Goal: Find specific page/section

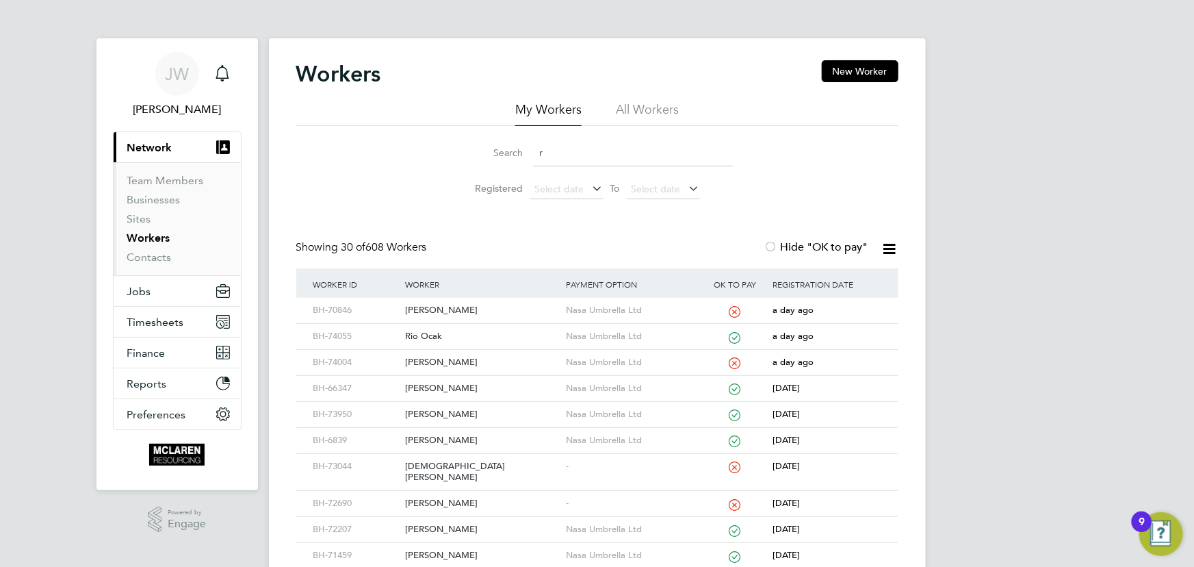
click at [575, 152] on input "r" at bounding box center [633, 153] width 200 height 27
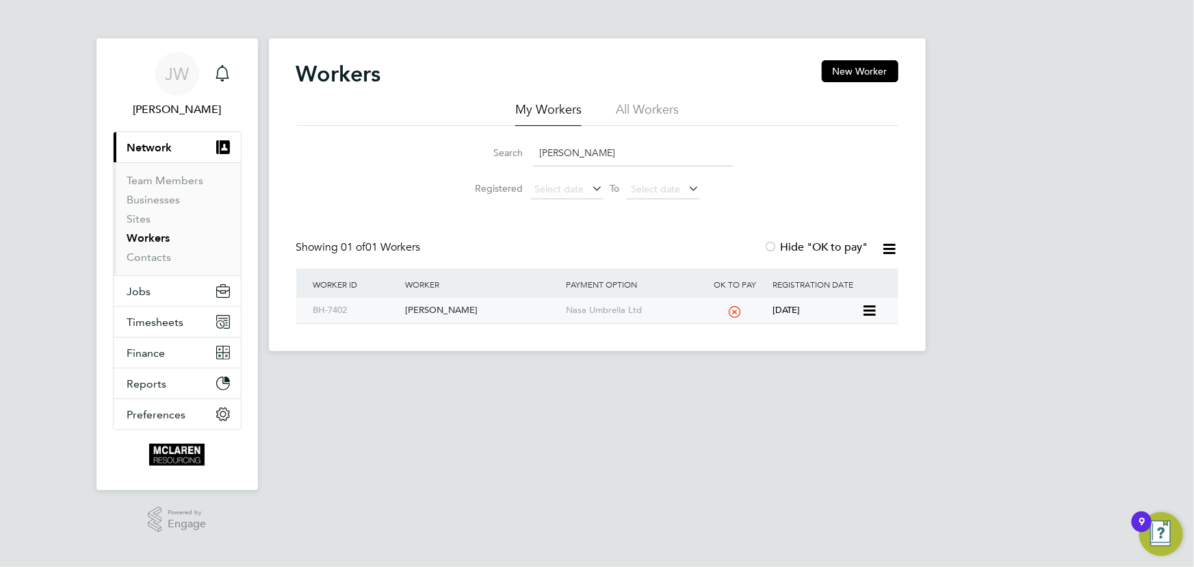
type input "[PERSON_NAME]"
click at [446, 314] on div "[PERSON_NAME]" at bounding box center [482, 310] width 161 height 25
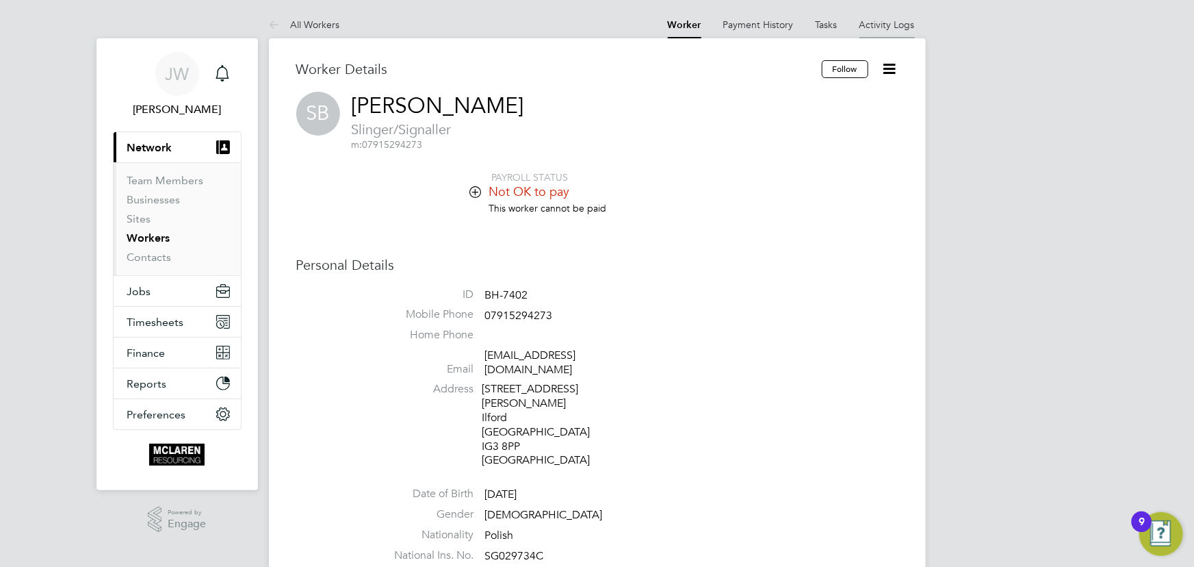
click at [886, 26] on link "Activity Logs" at bounding box center [887, 24] width 55 height 12
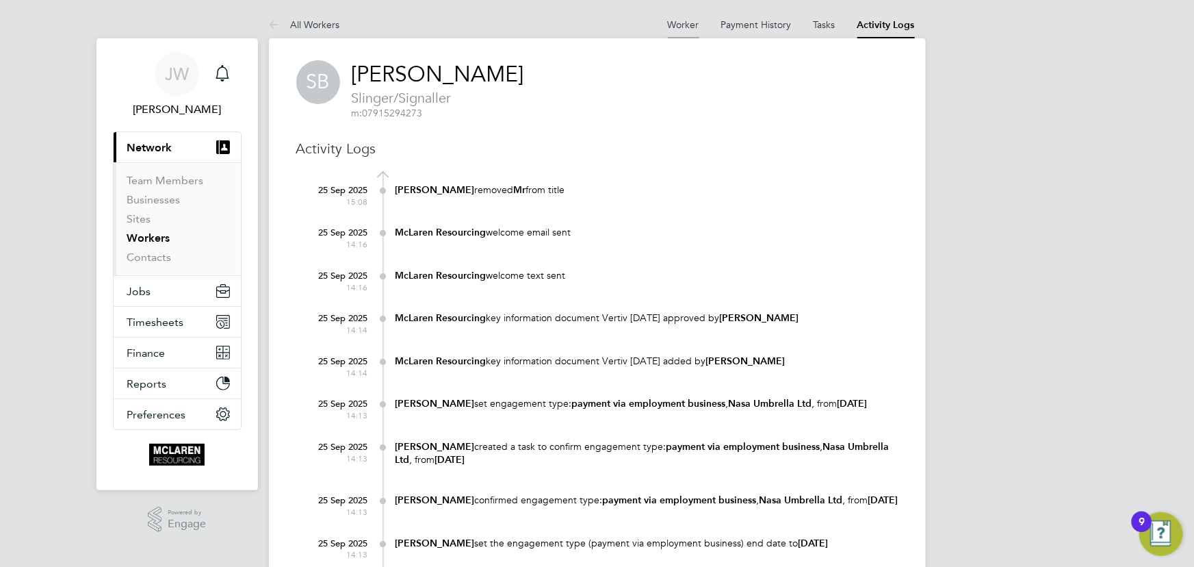
click at [681, 27] on link "Worker" at bounding box center [683, 24] width 31 height 12
